Goal: Communication & Community: Answer question/provide support

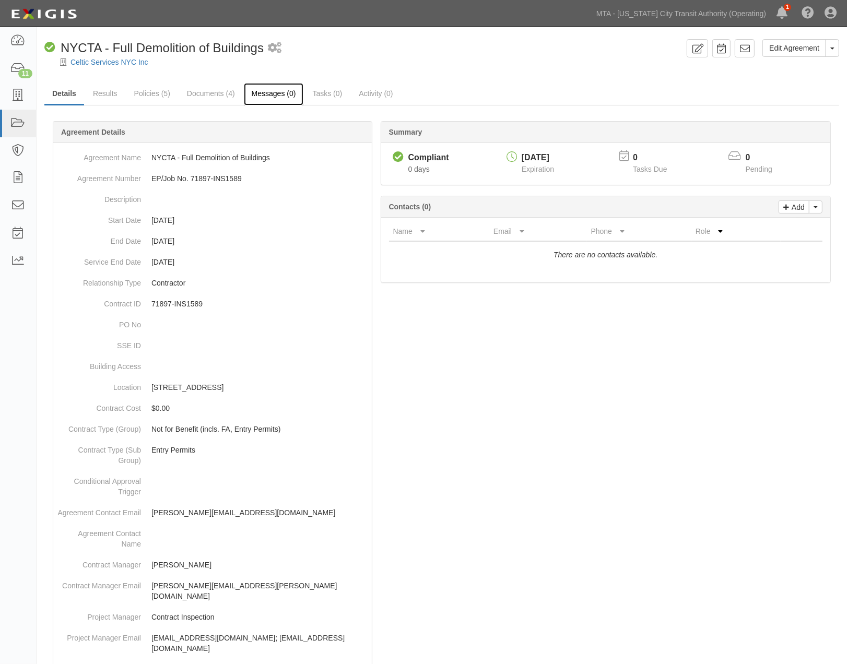
click at [265, 91] on link "Messages (0)" at bounding box center [274, 94] width 60 height 22
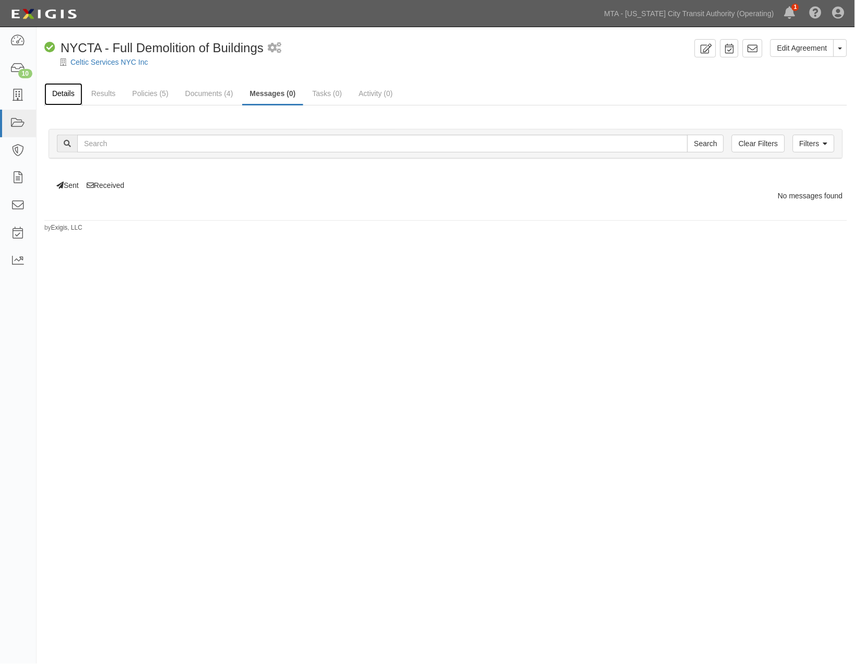
click at [66, 90] on link "Details" at bounding box center [63, 94] width 38 height 22
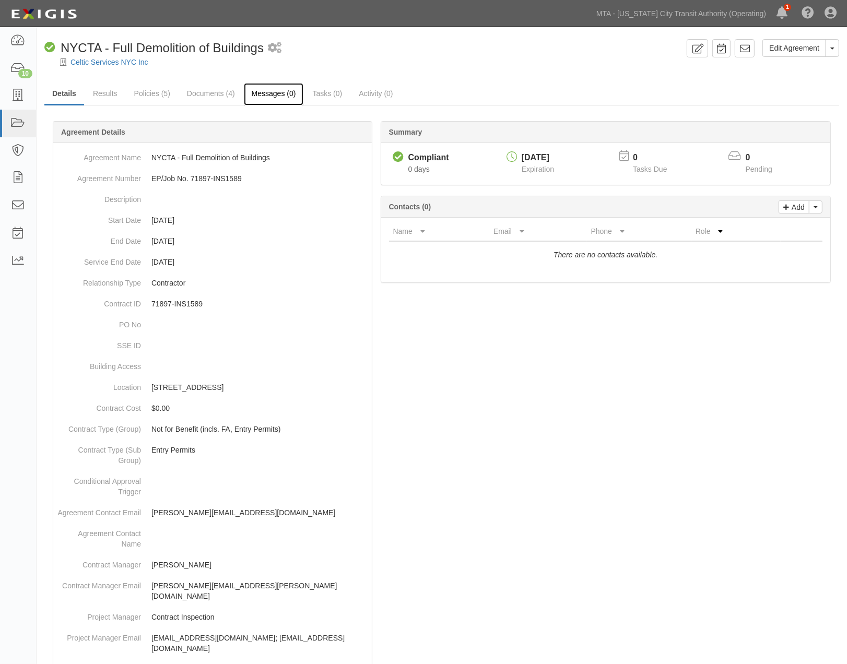
click at [268, 90] on link "Messages (0)" at bounding box center [274, 94] width 60 height 22
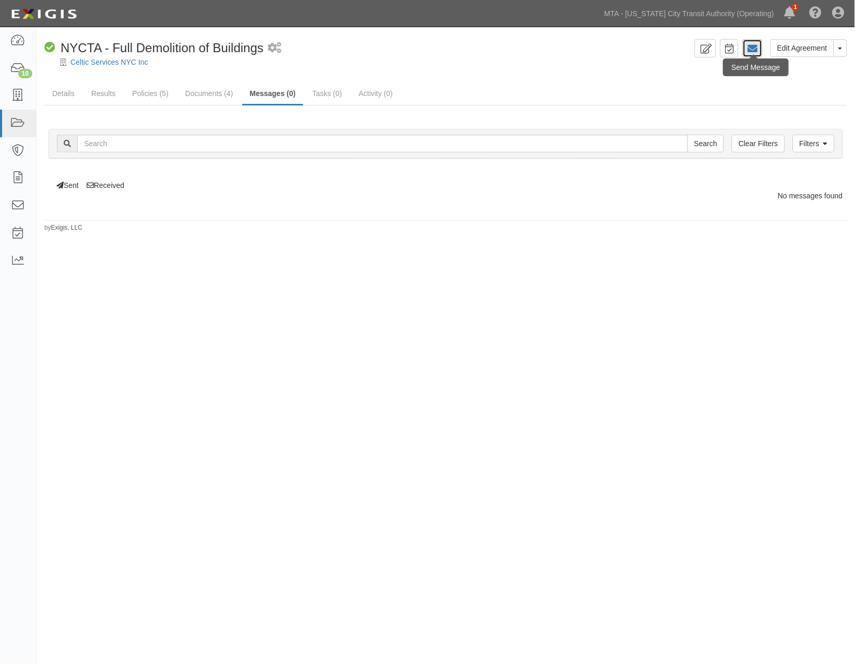
click at [754, 50] on icon at bounding box center [753, 48] width 10 height 10
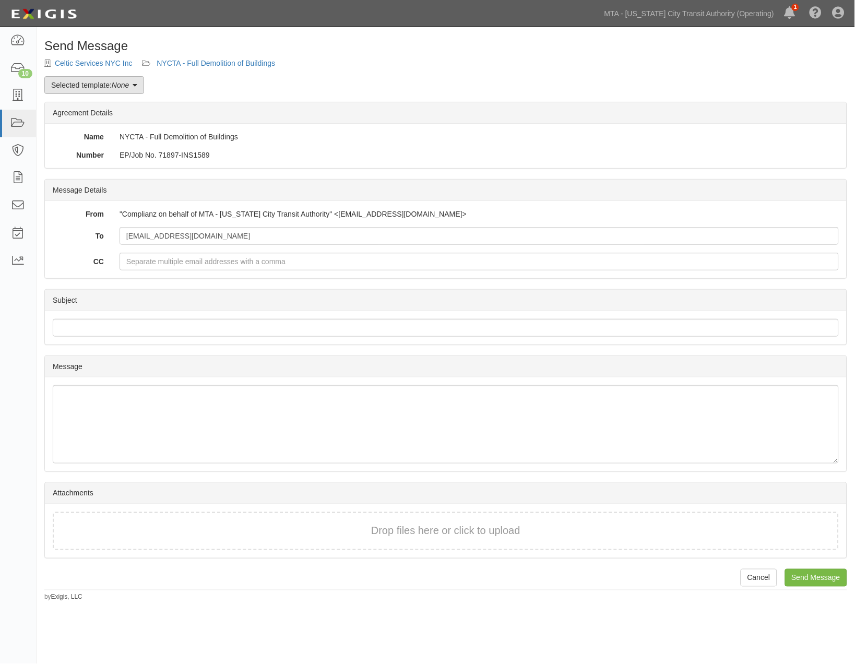
click at [103, 82] on link "Selected template: None" at bounding box center [94, 85] width 100 height 18
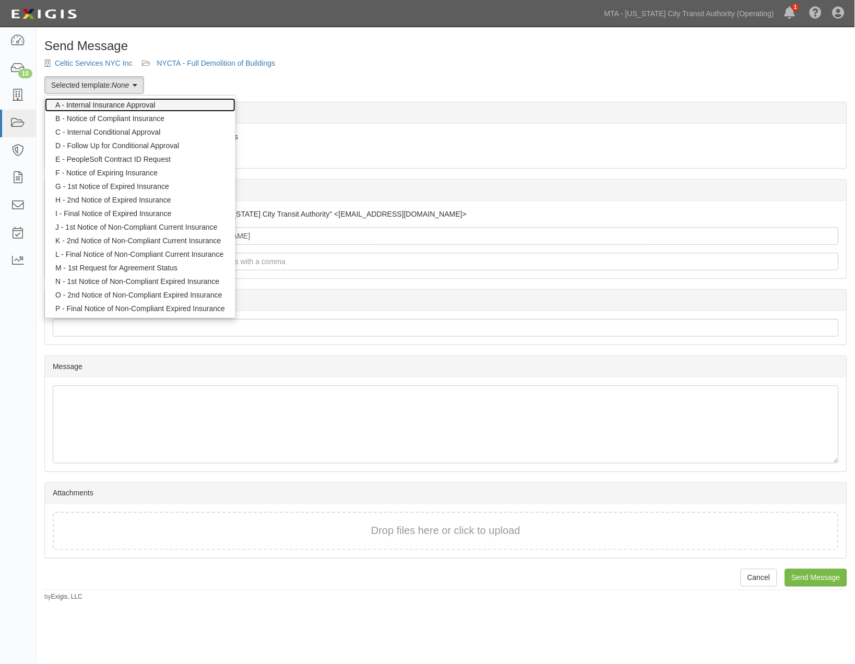
click at [101, 101] on link "A - Internal Insurance Approval" at bounding box center [140, 105] width 191 height 14
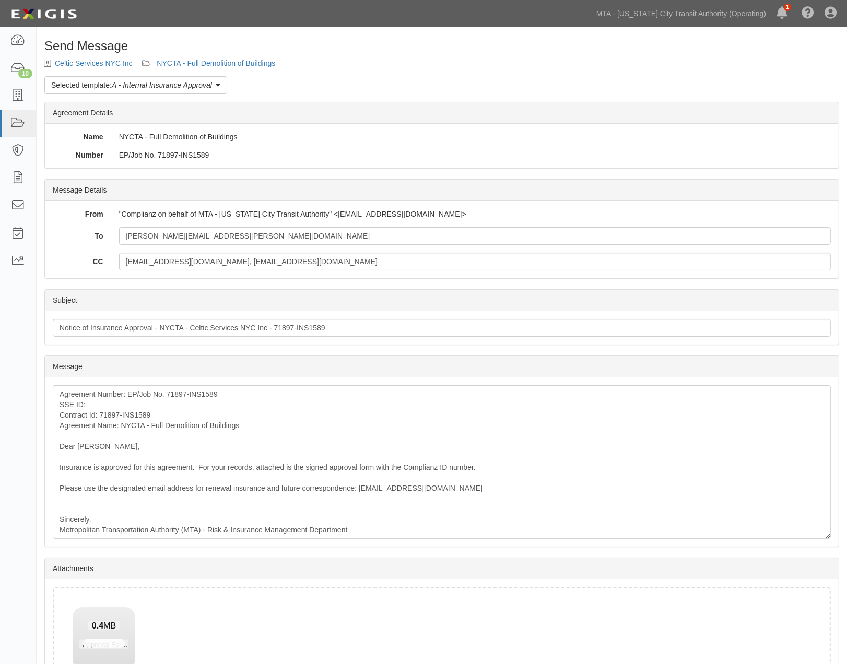
click at [95, 651] on div "0.4 MB Approval Form - [STREET_ADDRESS]pdf" at bounding box center [104, 635] width 63 height 56
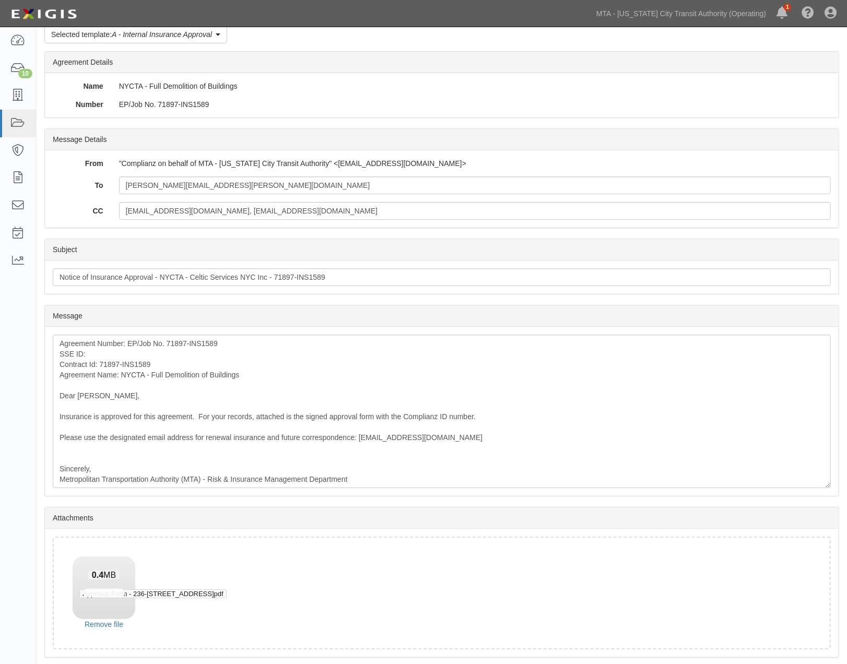
scroll to position [88, 0]
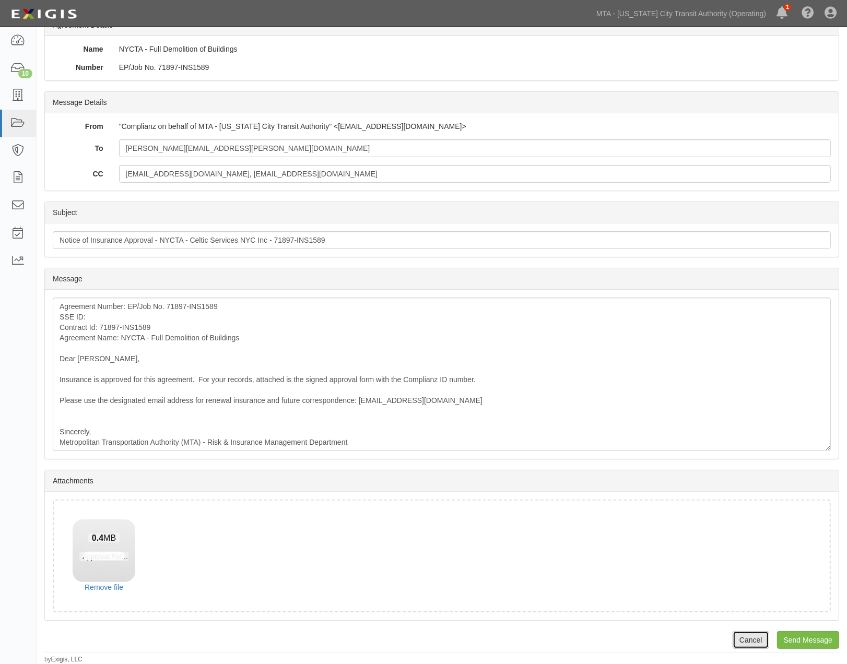
click at [757, 641] on link "Cancel" at bounding box center [751, 640] width 37 height 18
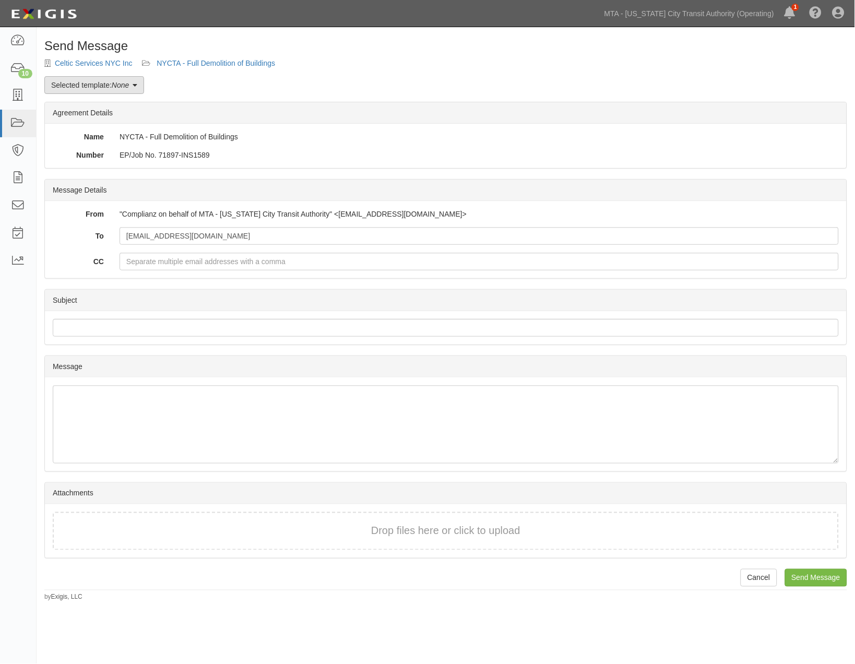
click at [127, 89] on link "Selected template: None" at bounding box center [94, 85] width 100 height 18
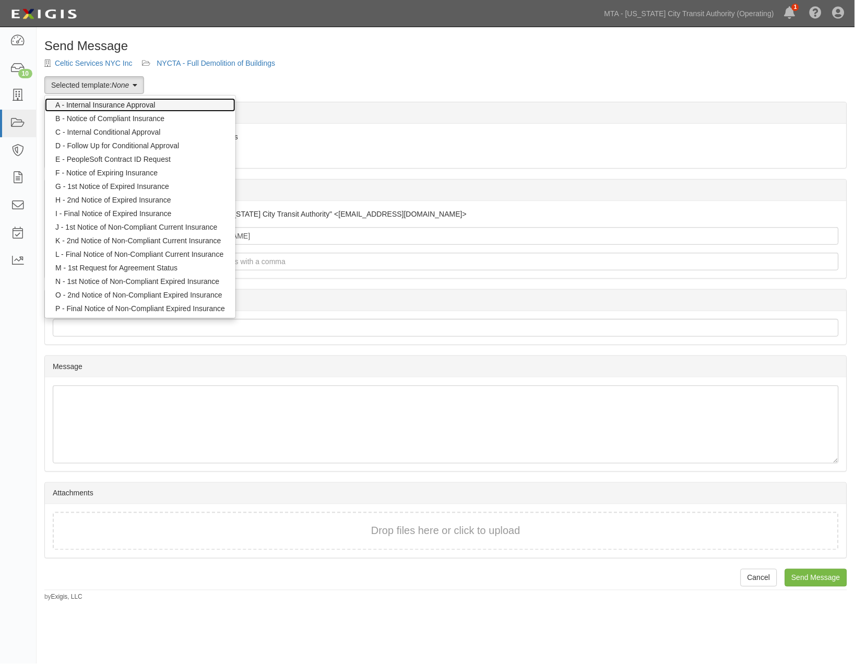
click at [111, 108] on link "A - Internal Insurance Approval" at bounding box center [140, 105] width 191 height 14
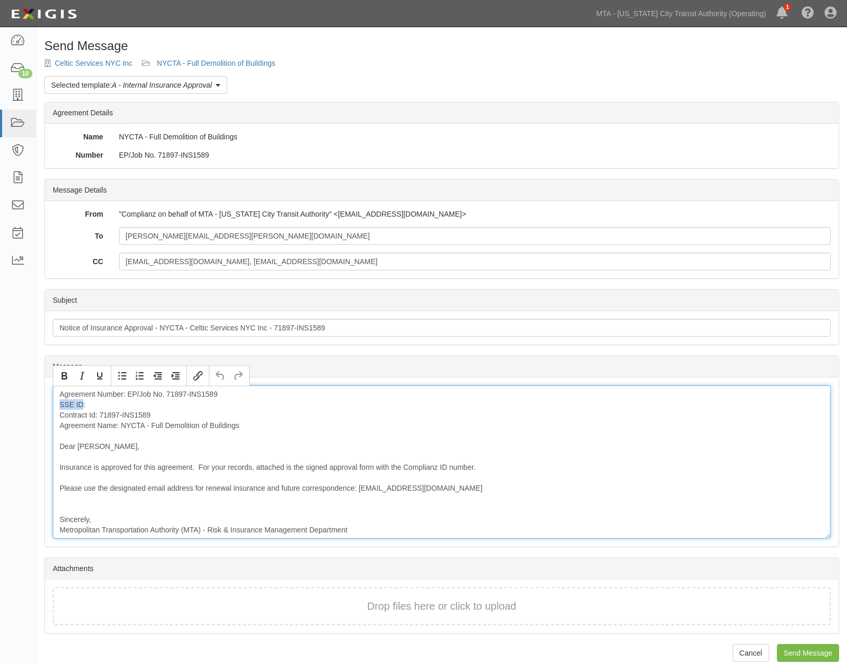
drag, startPoint x: 84, startPoint y: 403, endPoint x: 56, endPoint y: 404, distance: 27.7
click at [56, 404] on div "Agreement Number: EP/Job No. 71897-INS1589 SSE ID: Contract Id: 71897-INS1589 A…" at bounding box center [442, 462] width 778 height 154
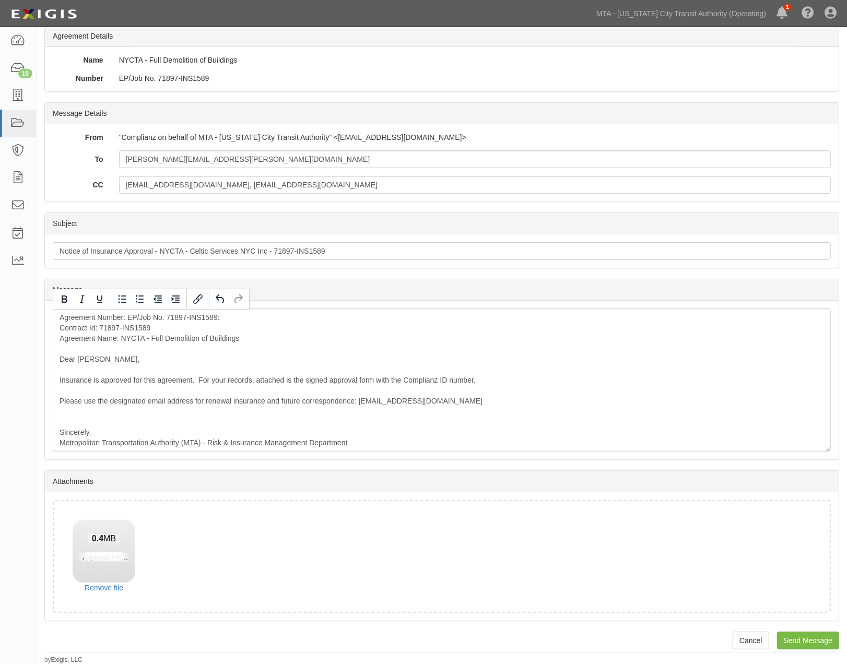
scroll to position [77, 0]
click at [799, 638] on input "Send Message" at bounding box center [808, 640] width 62 height 18
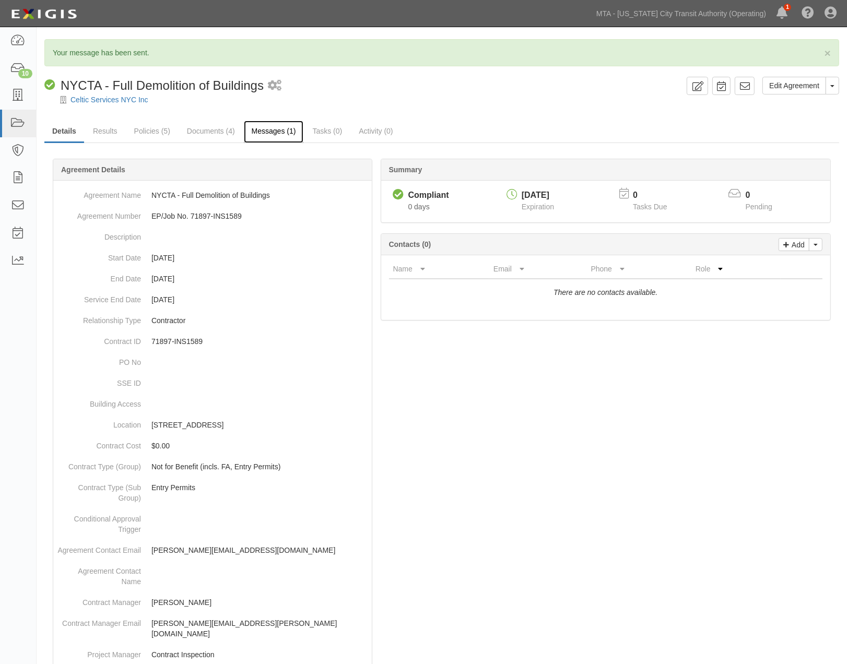
click at [286, 131] on link "Messages (1)" at bounding box center [274, 132] width 60 height 22
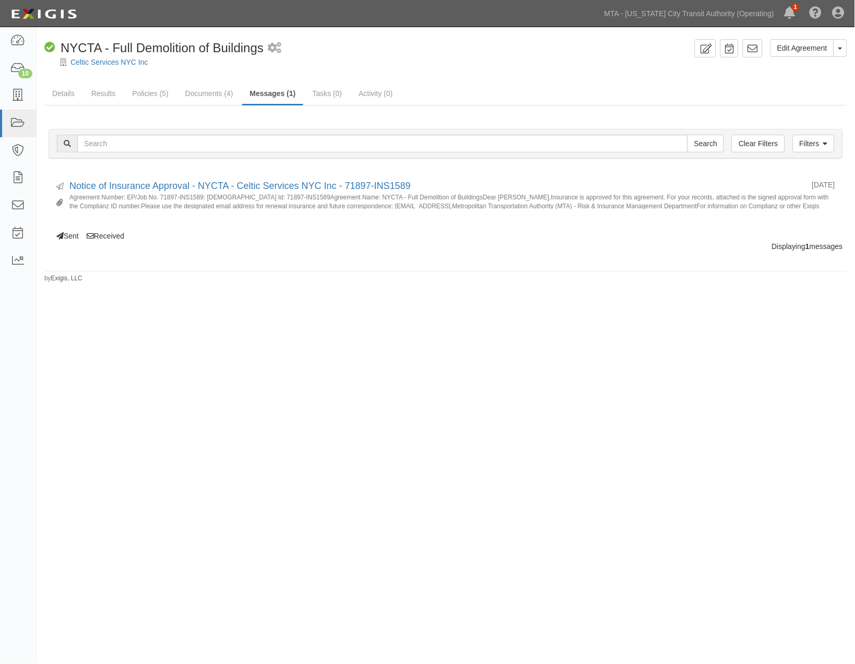
click at [561, 453] on div "Edit Agreement Toggle Agreement Dropdown View Audit Trail Archive Agreement Sen…" at bounding box center [427, 330] width 855 height 598
click at [22, 120] on icon at bounding box center [17, 123] width 15 height 12
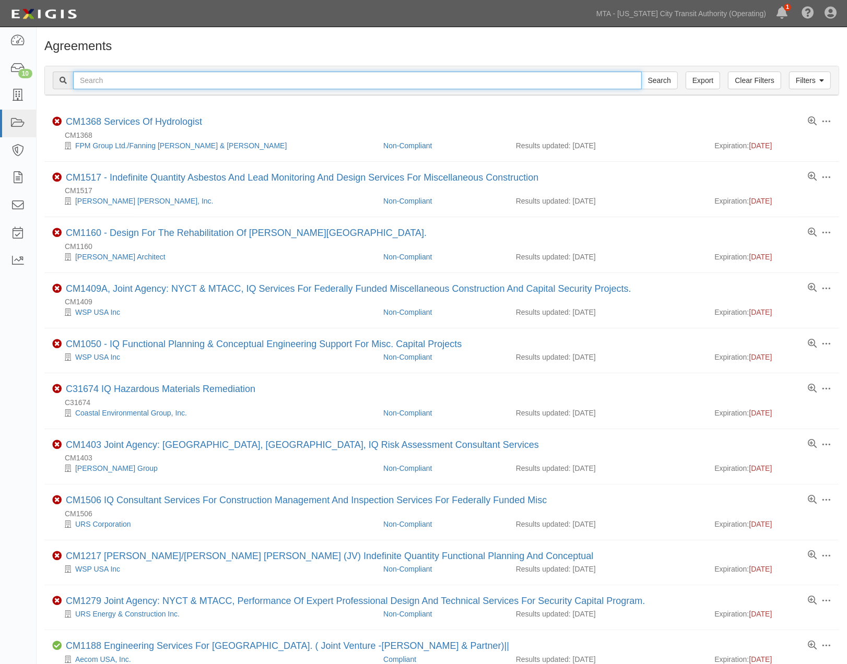
click at [190, 81] on input "text" at bounding box center [357, 81] width 569 height 18
type input "Perfetto"
click at [641, 72] on input "Search" at bounding box center [659, 81] width 37 height 18
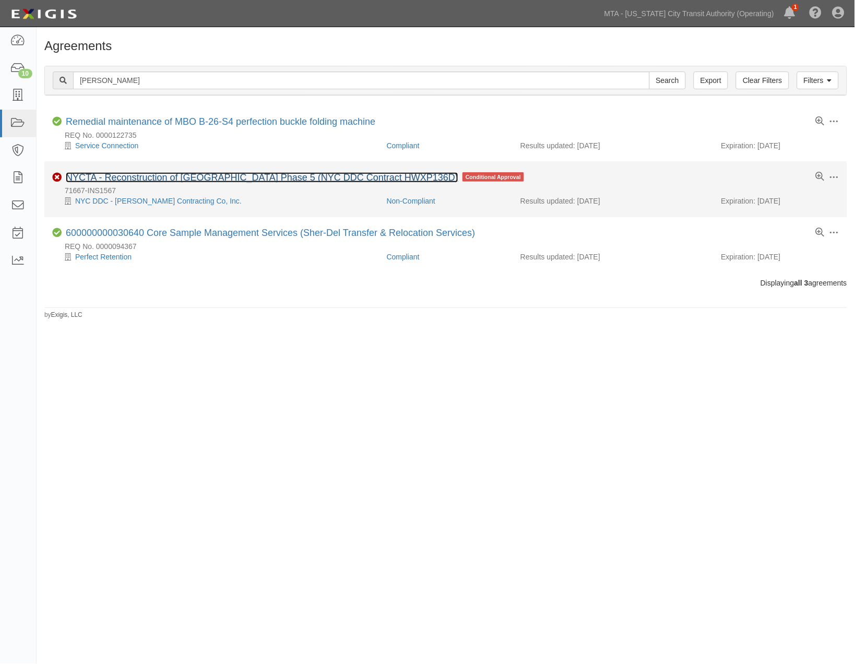
click at [234, 178] on link "NYCTA - Reconstruction of Grand Concourse Phase 5 (NYC DDC Contract HWXP136D)" at bounding box center [262, 177] width 393 height 10
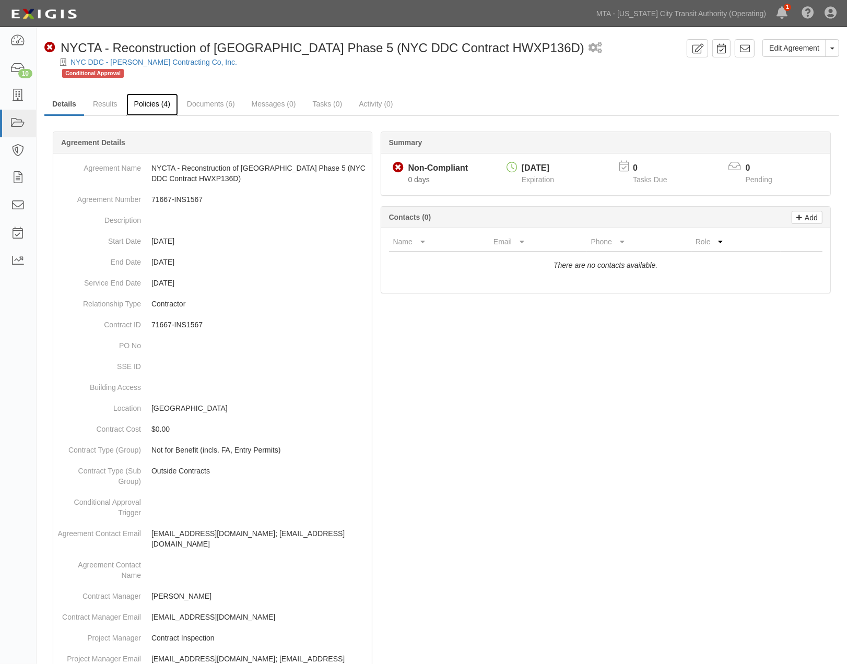
click at [166, 103] on link "Policies (4)" at bounding box center [152, 104] width 52 height 22
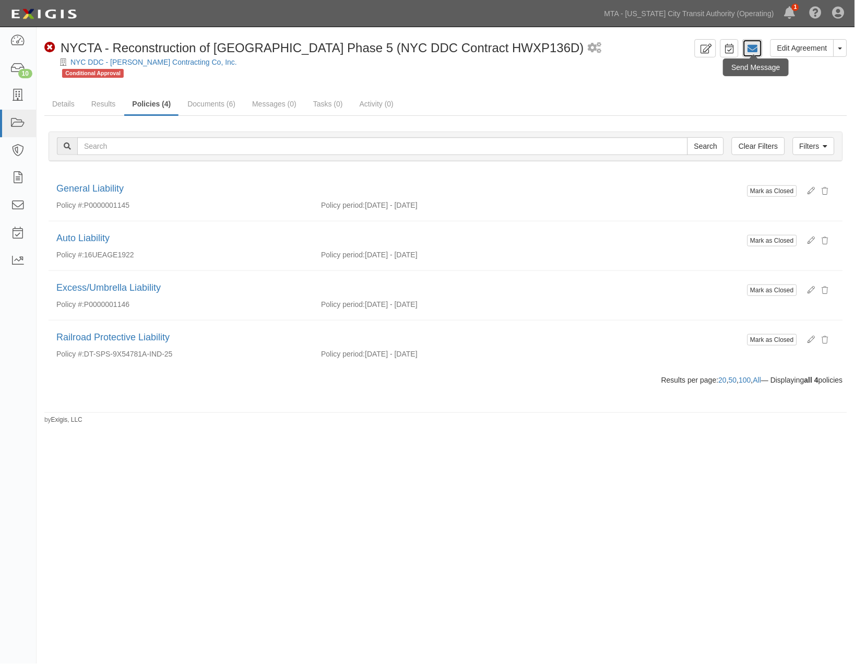
click at [758, 52] on icon at bounding box center [753, 48] width 10 height 10
click at [21, 90] on icon at bounding box center [17, 96] width 15 height 12
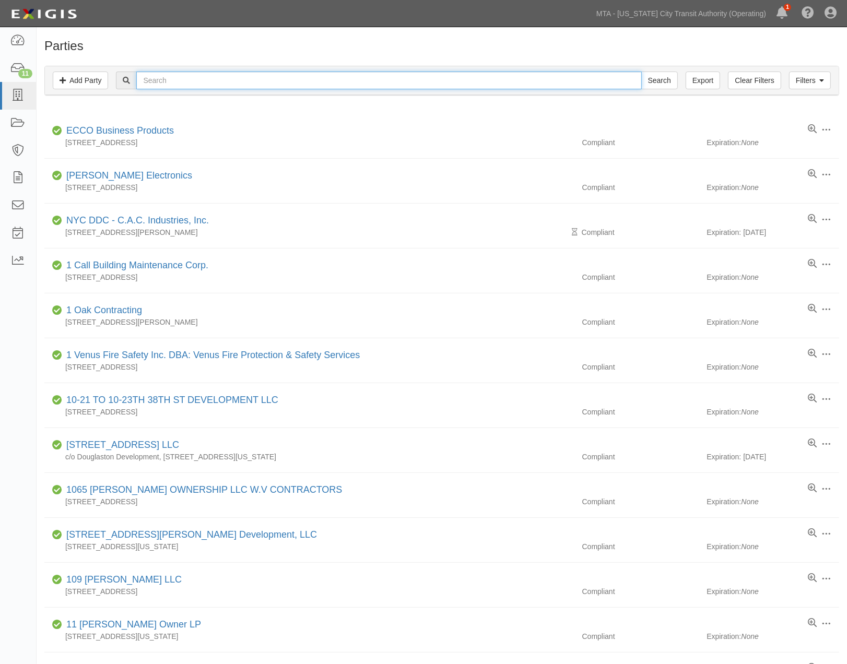
click at [175, 79] on input "text" at bounding box center [388, 81] width 505 height 18
type input "Perfetto"
click at [641, 72] on input "Search" at bounding box center [659, 81] width 37 height 18
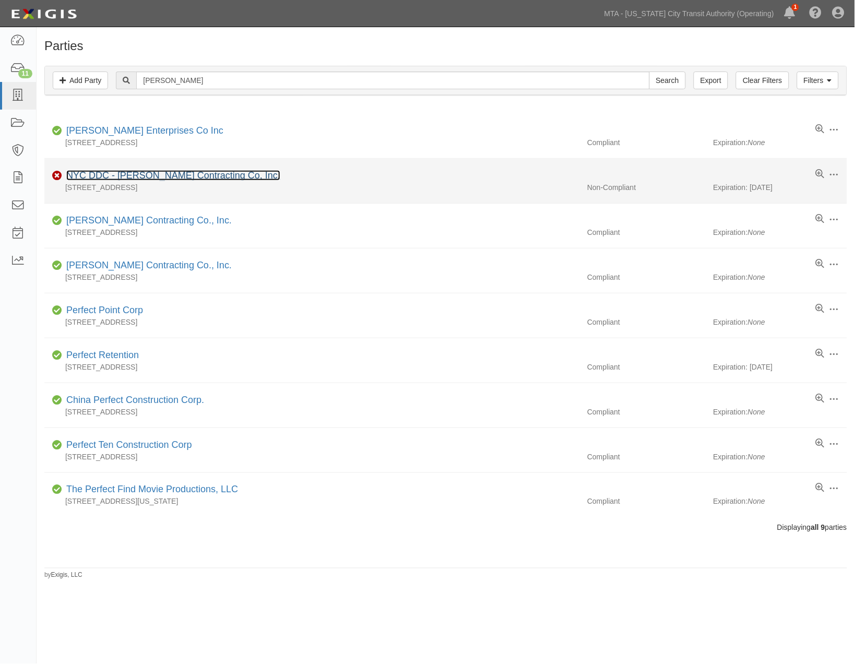
click at [157, 175] on link "NYC DDC - [PERSON_NAME] Contracting Co, Inc." at bounding box center [173, 175] width 214 height 10
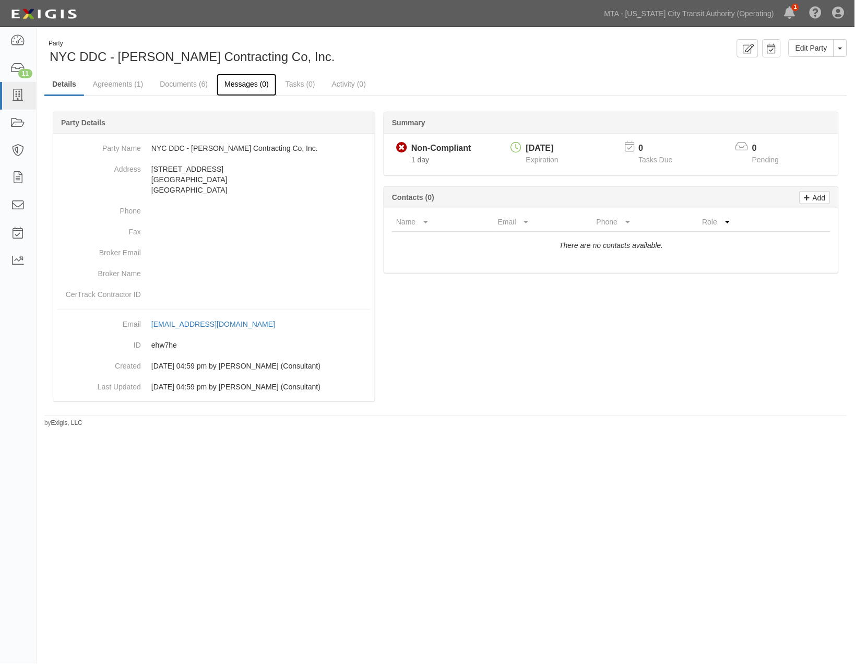
click at [243, 81] on link "Messages (0)" at bounding box center [247, 85] width 60 height 22
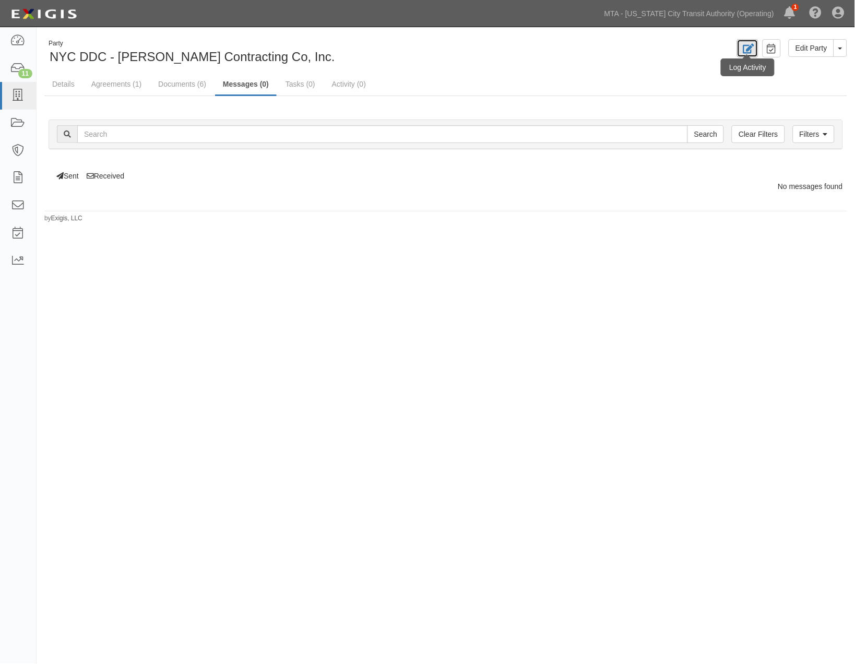
click at [756, 51] on link at bounding box center [747, 48] width 21 height 18
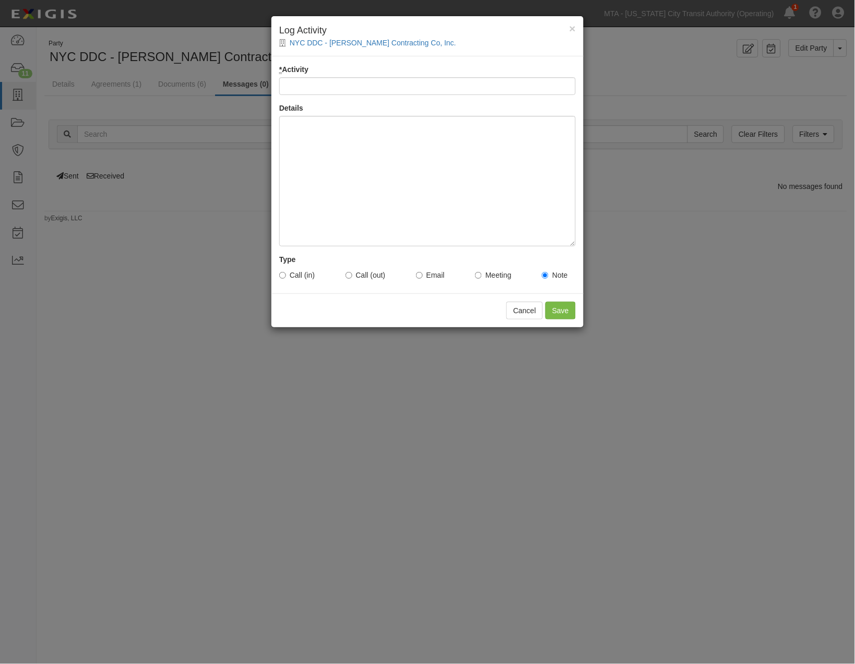
click at [799, 167] on div "× Log Activity NYC DDC - Perfetto Contracting Co, Inc. * Activity Details Type …" at bounding box center [427, 332] width 855 height 664
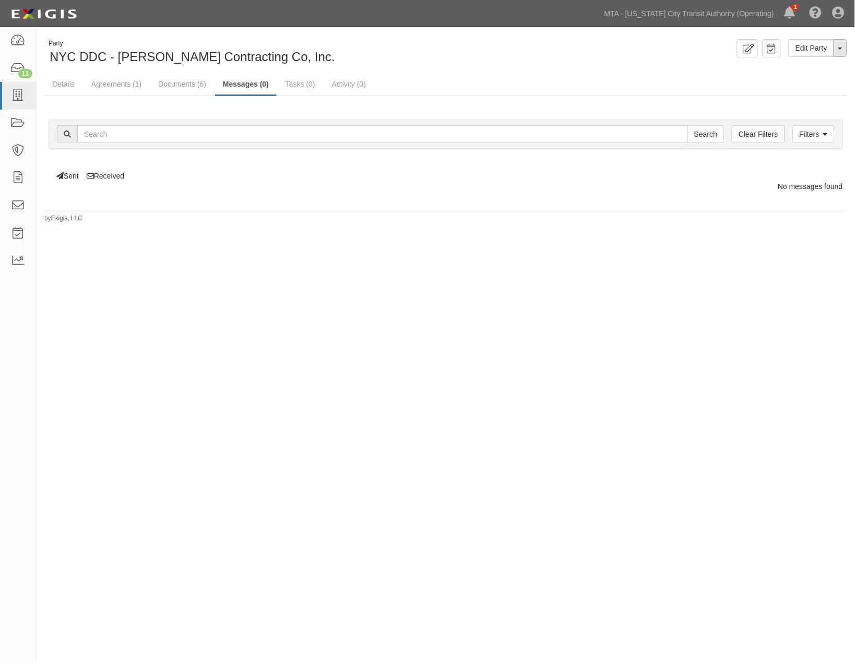
click at [844, 39] on button "Toggle Party Dropdown" at bounding box center [841, 48] width 14 height 18
click at [601, 251] on div "Party NYC DDC - Perfetto Contracting Co, Inc. Edit Party Toggle Party Dropdown …" at bounding box center [427, 330] width 855 height 598
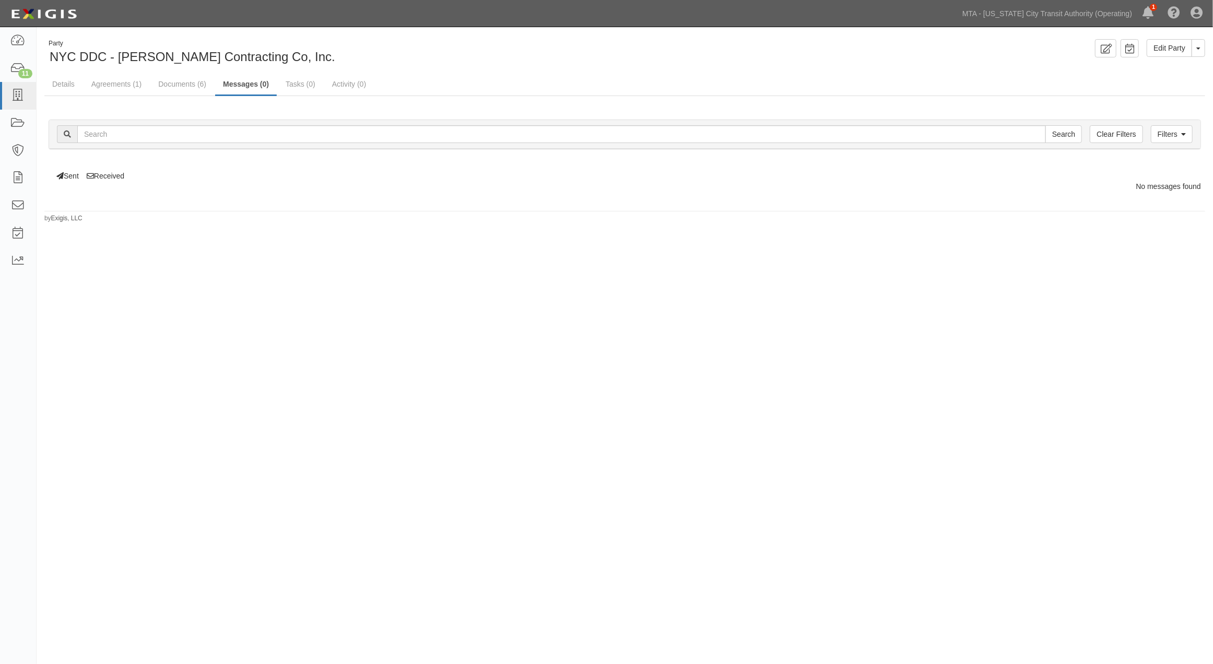
drag, startPoint x: 1035, startPoint y: 366, endPoint x: 884, endPoint y: 367, distance: 151.4
click at [855, 367] on div "Party NYC DDC - Perfetto Contracting Co, Inc. Edit Party Toggle Party Dropdown …" at bounding box center [606, 330] width 1213 height 598
click at [124, 86] on link "Agreements (1)" at bounding box center [117, 85] width 66 height 22
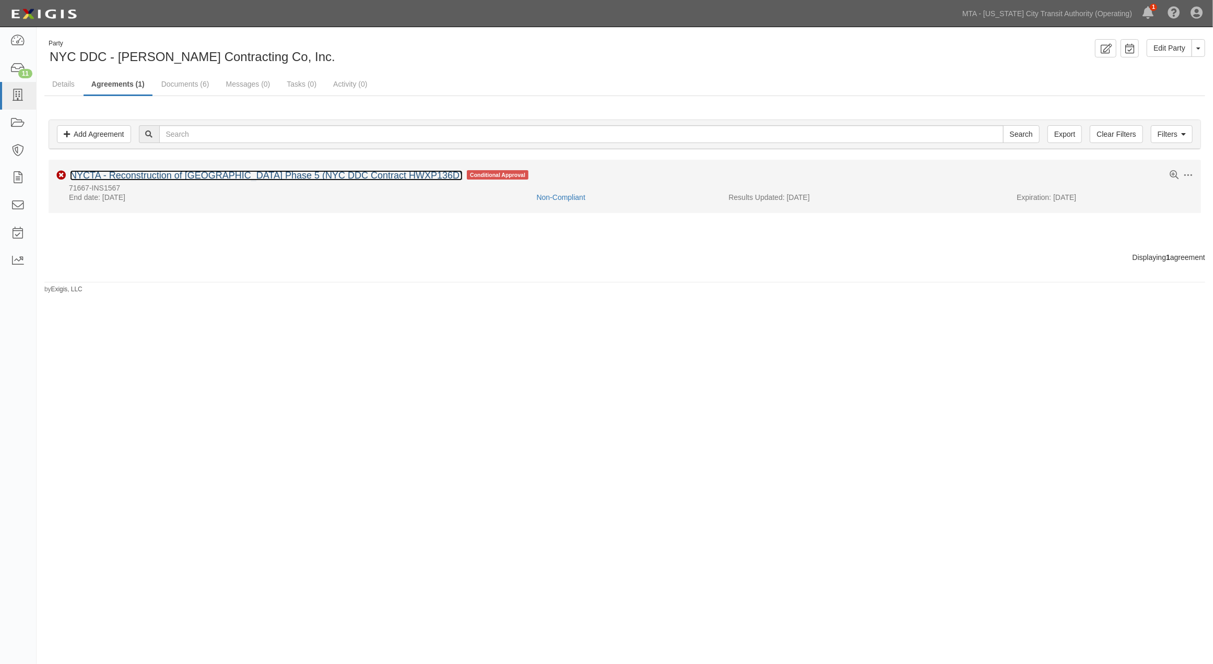
click at [121, 176] on link "NYCTA - Reconstruction of Grand Concourse Phase 5 (NYC DDC Contract HWXP136D)" at bounding box center [266, 175] width 393 height 10
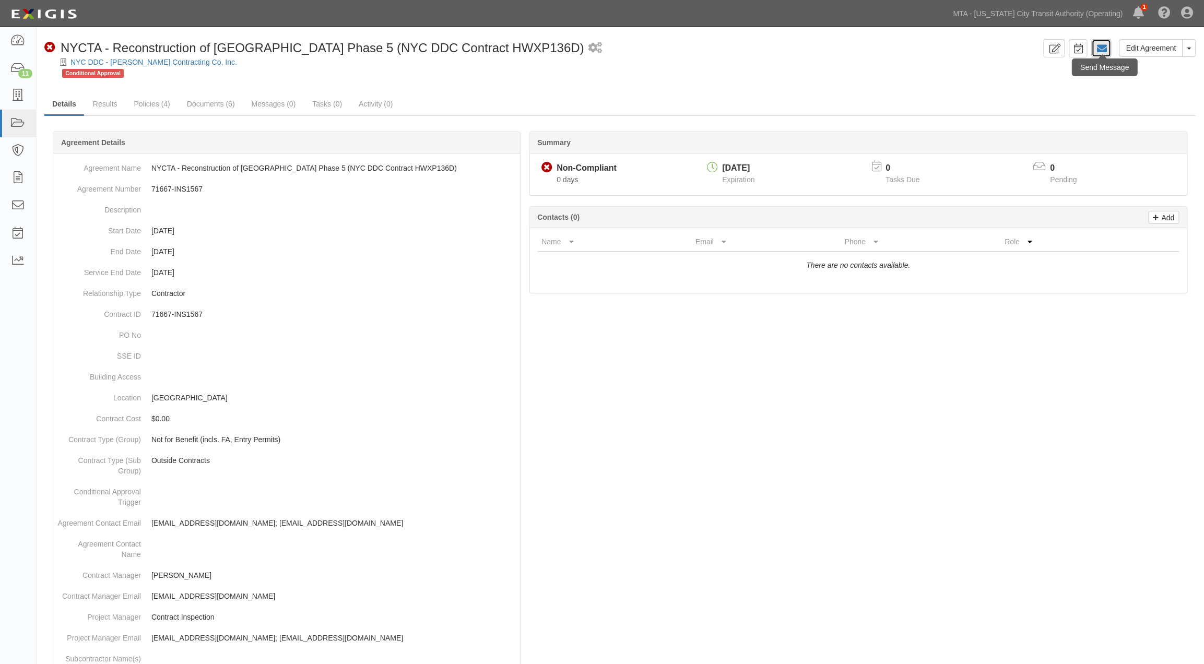
click at [1098, 47] on icon at bounding box center [1102, 48] width 10 height 10
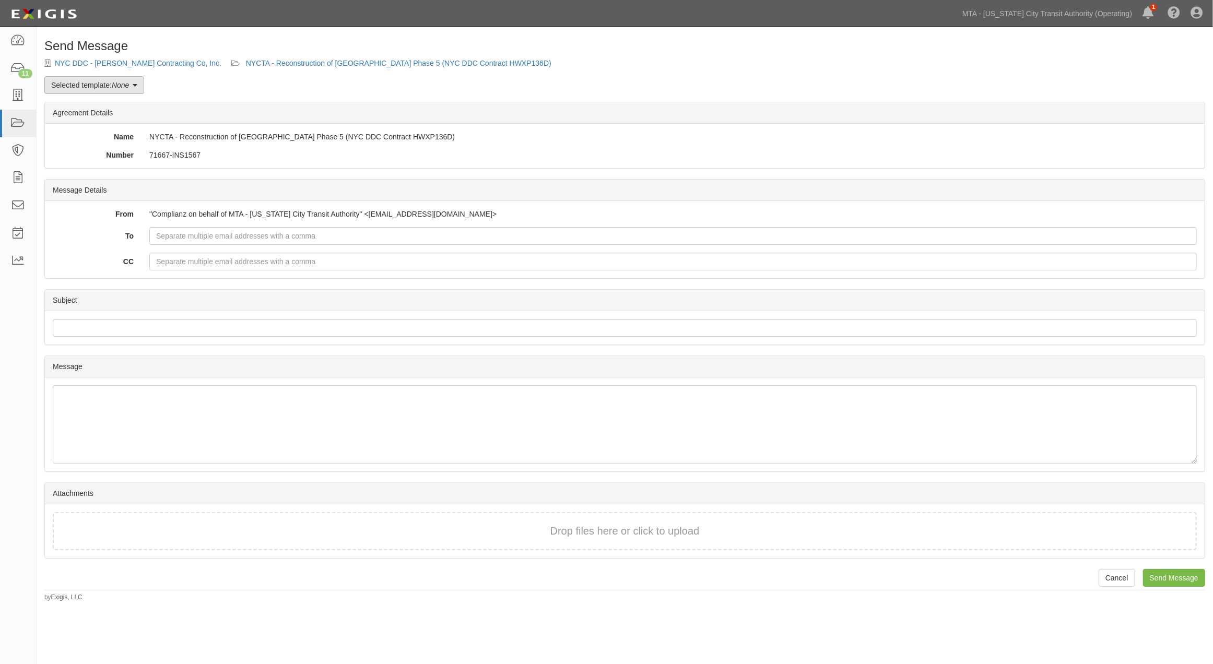
click at [128, 83] on em "None" at bounding box center [120, 85] width 17 height 8
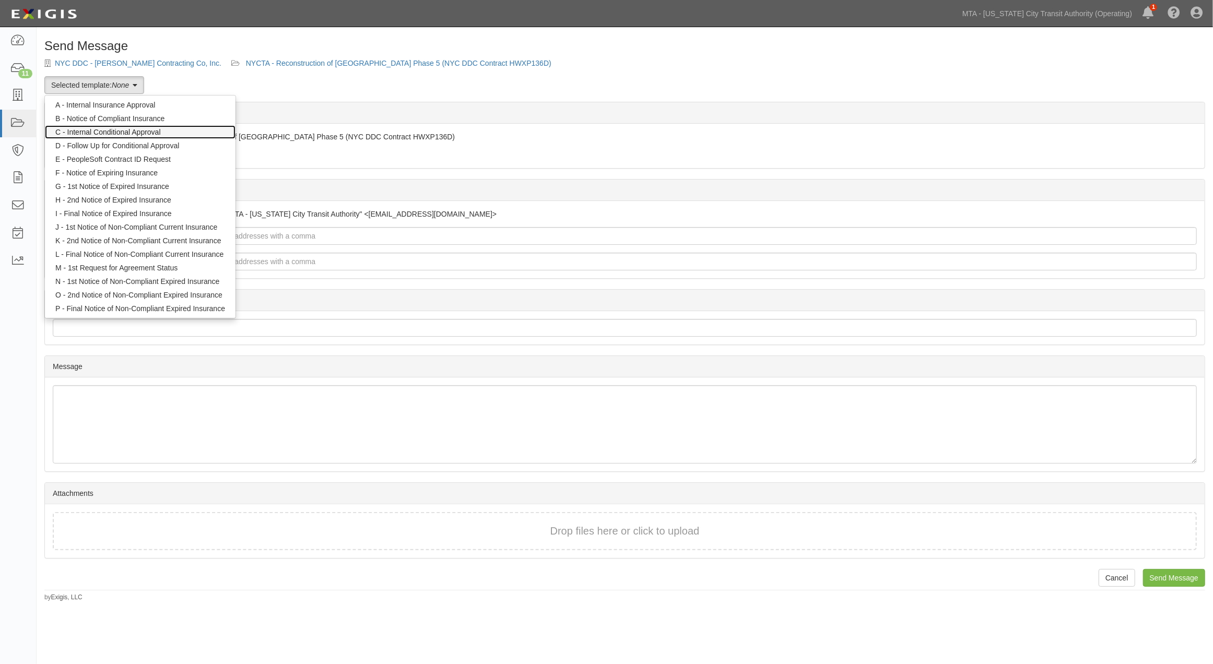
click at [132, 133] on link "C - Internal Conditional Approval" at bounding box center [140, 132] width 191 height 14
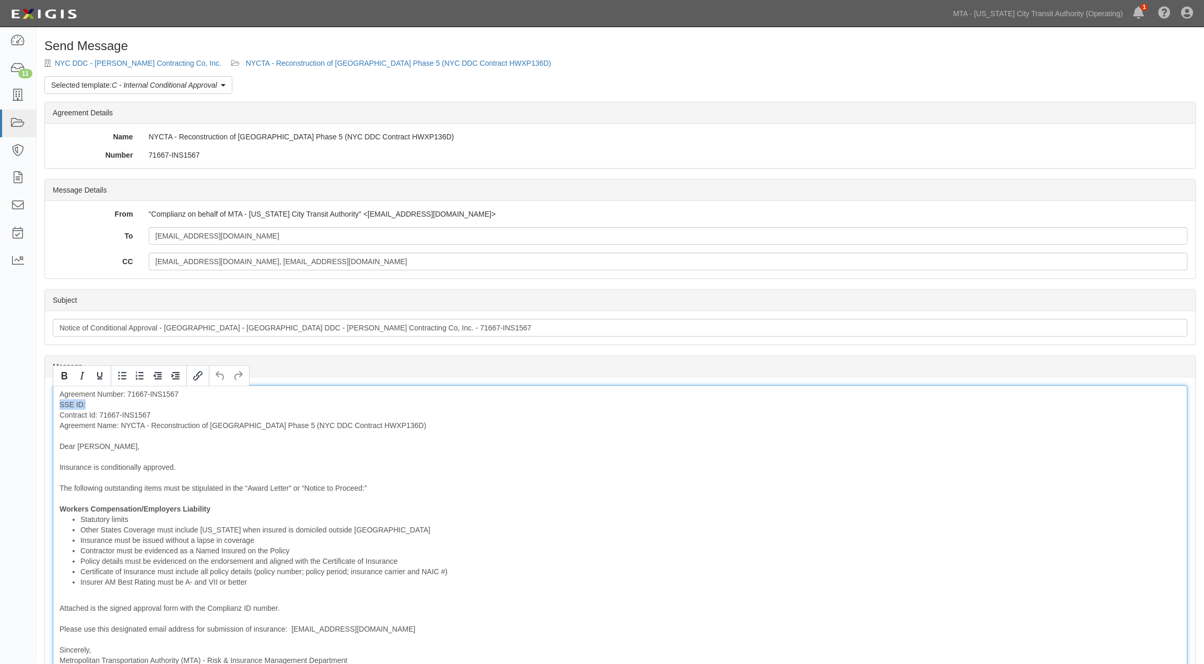
drag, startPoint x: 94, startPoint y: 404, endPoint x: 46, endPoint y: 403, distance: 48.1
click at [46, 403] on div "Message Agreement Number: 71667-INS1567 SSE ID: Contract Id: 71667-INS1567 Agre…" at bounding box center [620, 528] width 1151 height 300
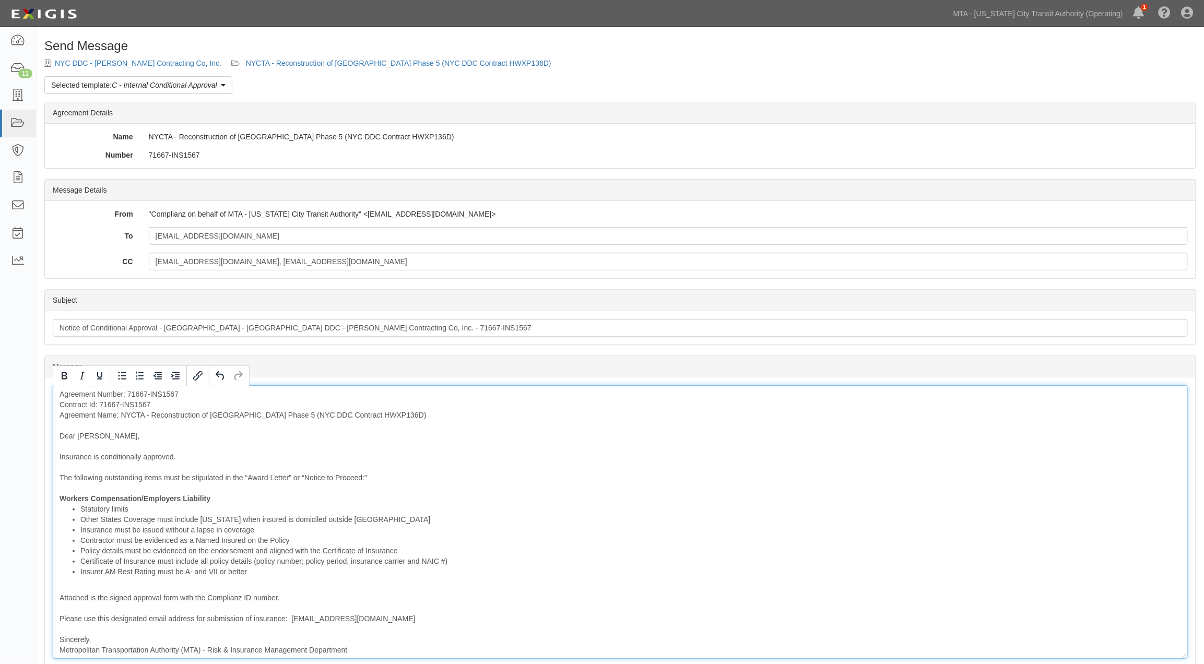
click at [178, 403] on div "Agreement Number: 71667-INS1567 Contract Id: 71667-INS1567 Agreement Name: NYCT…" at bounding box center [620, 522] width 1135 height 274
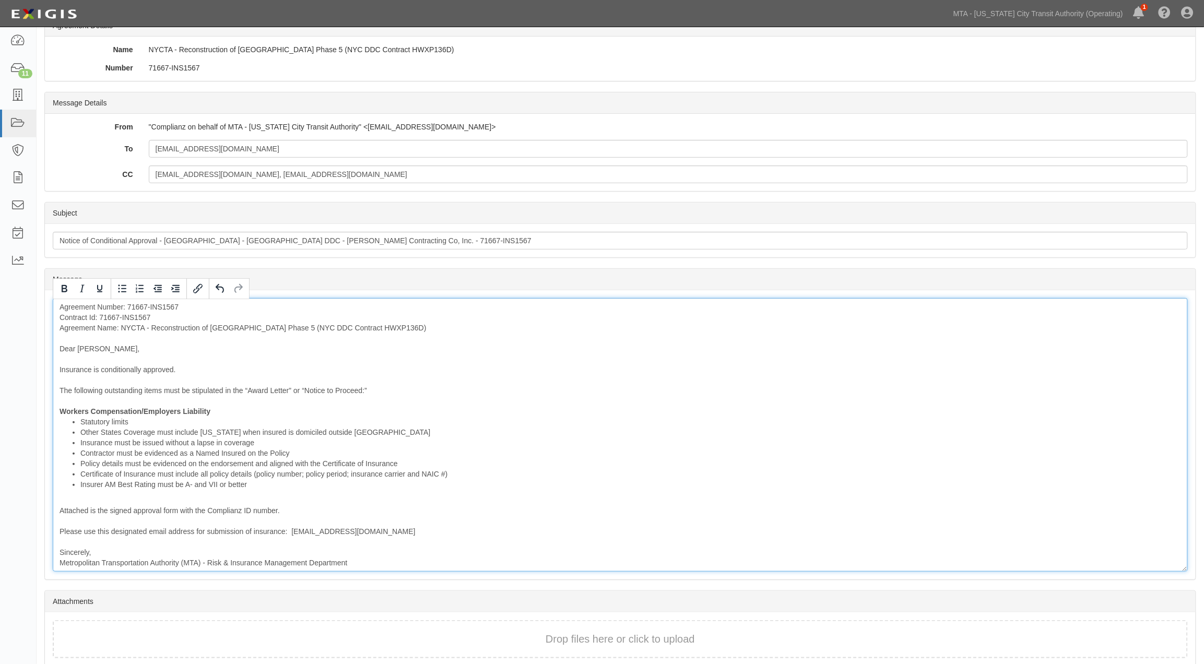
scroll to position [116, 0]
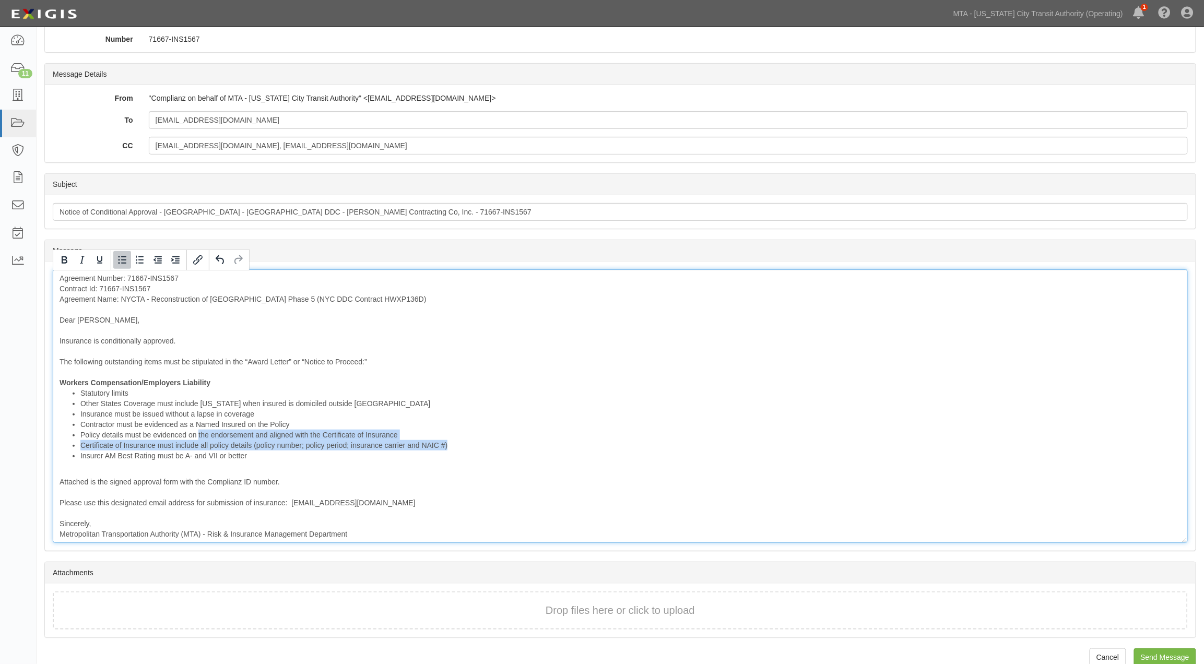
drag, startPoint x: 476, startPoint y: 448, endPoint x: 198, endPoint y: 438, distance: 278.0
click at [198, 438] on ul "Statutory limits Other States Coverage must include New York when insured is do…" at bounding box center [621, 424] width 1122 height 73
click at [298, 467] on div "Agreement Number: 71667-INS1567 Contract Id: 71667-INS1567 Agreement Name: NYCT…" at bounding box center [620, 406] width 1135 height 274
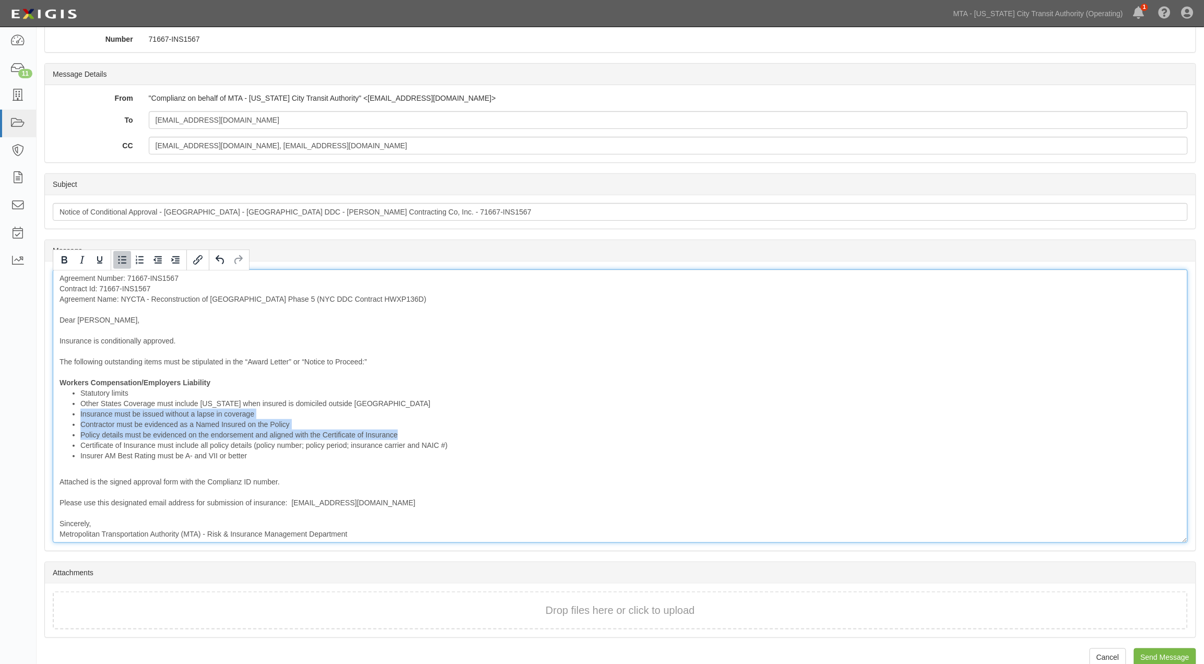
drag, startPoint x: 403, startPoint y: 437, endPoint x: 75, endPoint y: 418, distance: 328.5
click at [75, 418] on ul "Statutory limits Other States Coverage must include New York when insured is do…" at bounding box center [621, 424] width 1122 height 73
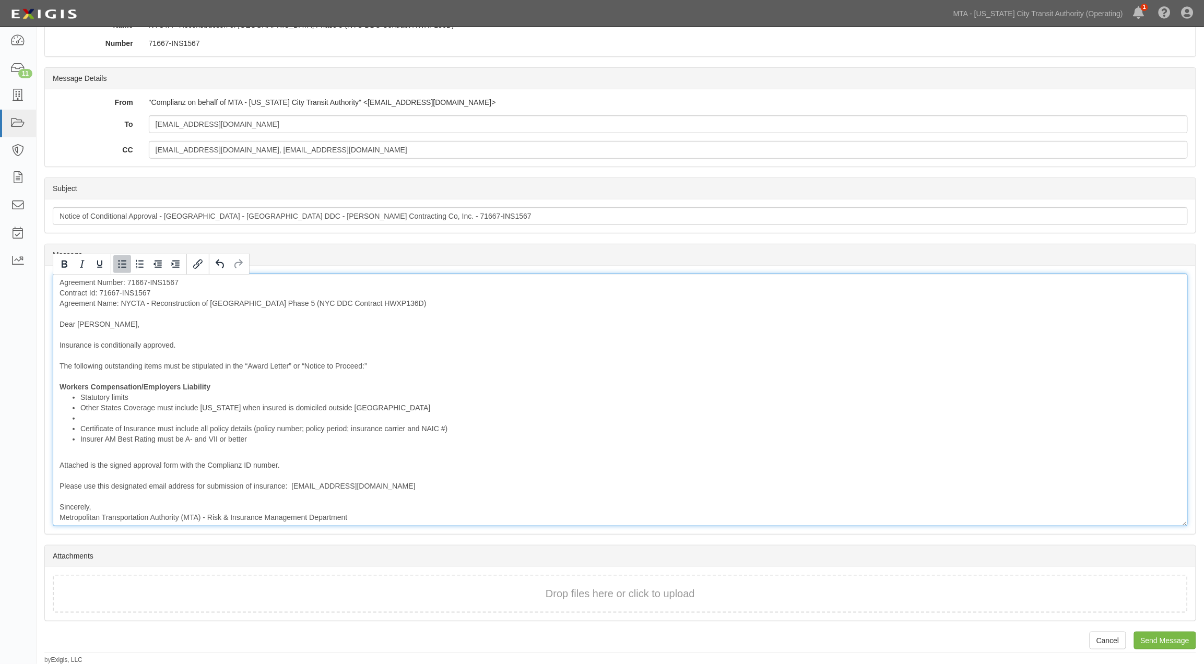
scroll to position [101, 0]
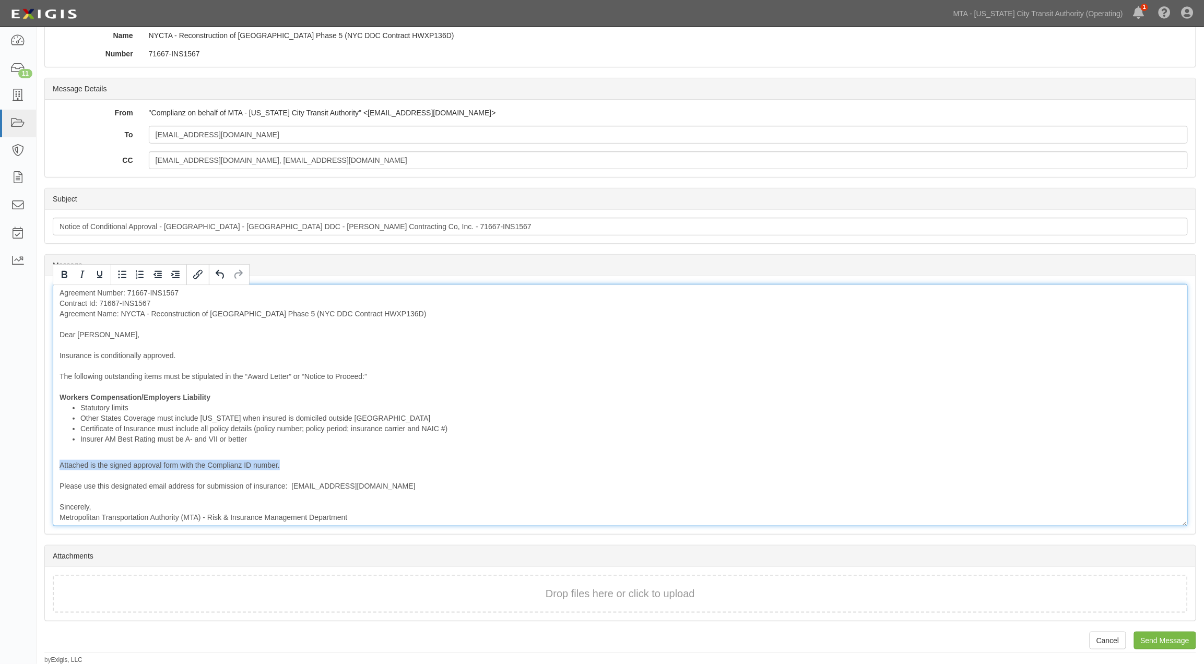
drag, startPoint x: 304, startPoint y: 463, endPoint x: 28, endPoint y: 463, distance: 276.2
click at [28, 463] on body "Toggle navigation Dashboard 11 Inbox Parties Agreements Coverages Documents Mes…" at bounding box center [602, 282] width 1204 height 766
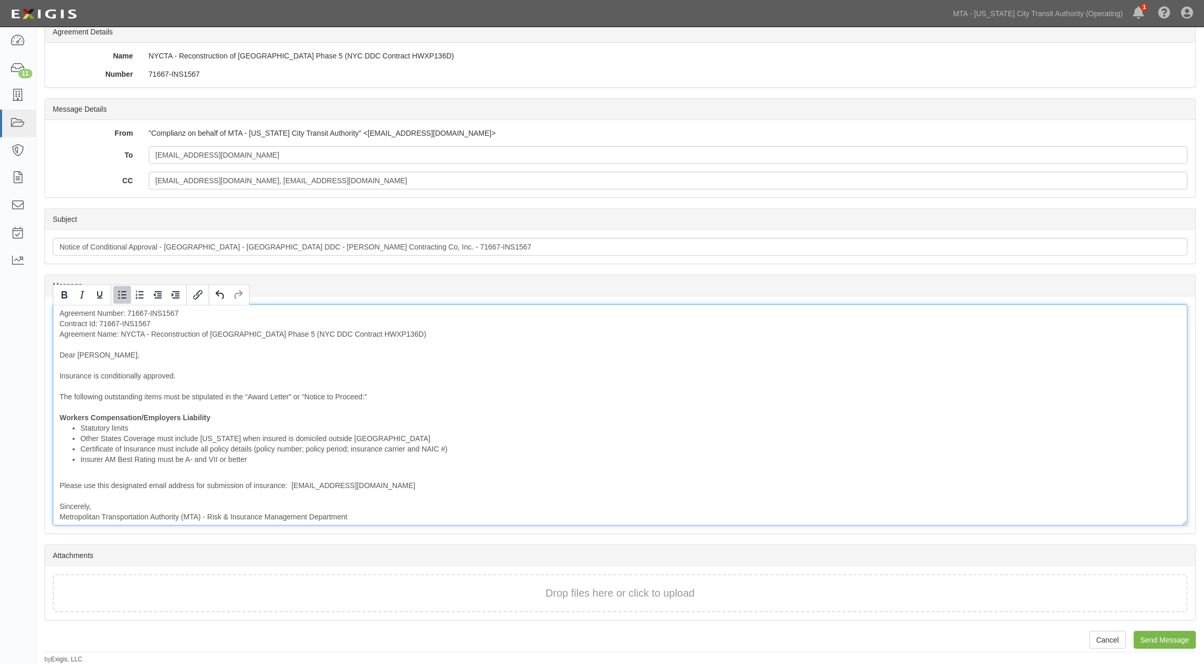
scroll to position [80, 0]
click at [1153, 639] on input "Send Message" at bounding box center [1165, 641] width 62 height 18
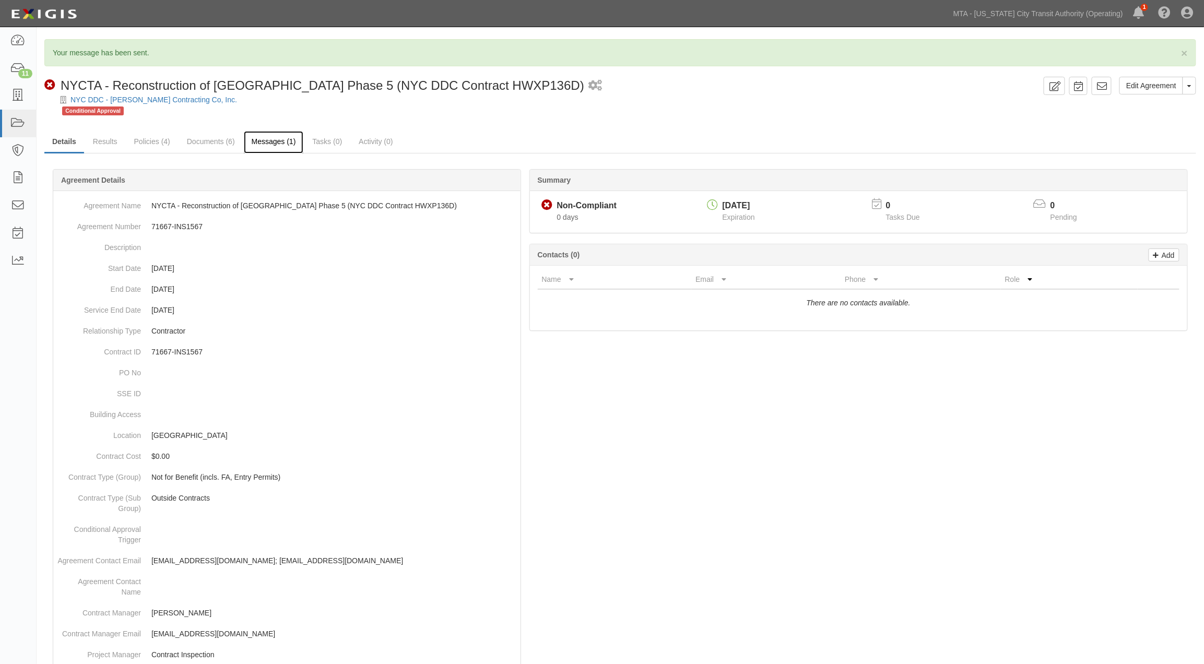
click at [252, 143] on link "Messages (1)" at bounding box center [274, 142] width 60 height 22
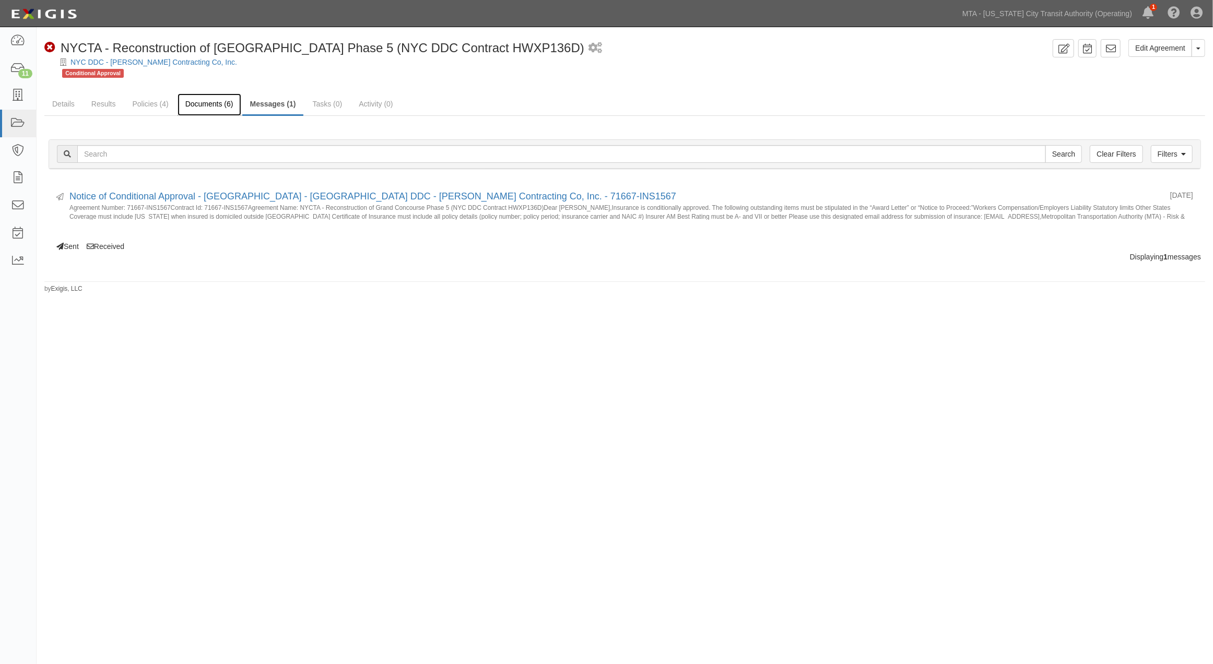
click at [209, 103] on link "Documents (6)" at bounding box center [210, 104] width 64 height 22
